Goal: Entertainment & Leisure: Consume media (video, audio)

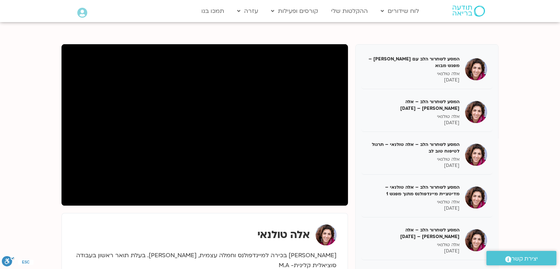
scroll to position [883, 0]
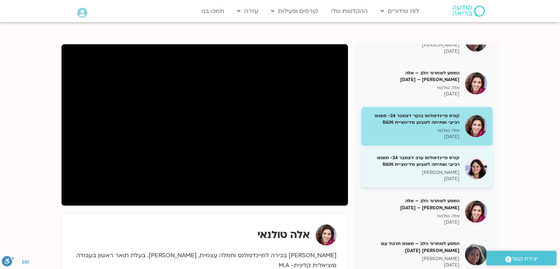
scroll to position [920, 0]
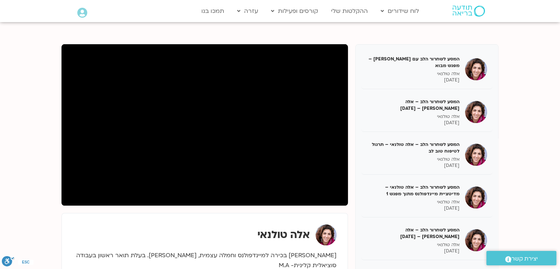
scroll to position [883, 0]
